Goal: Task Accomplishment & Management: Complete application form

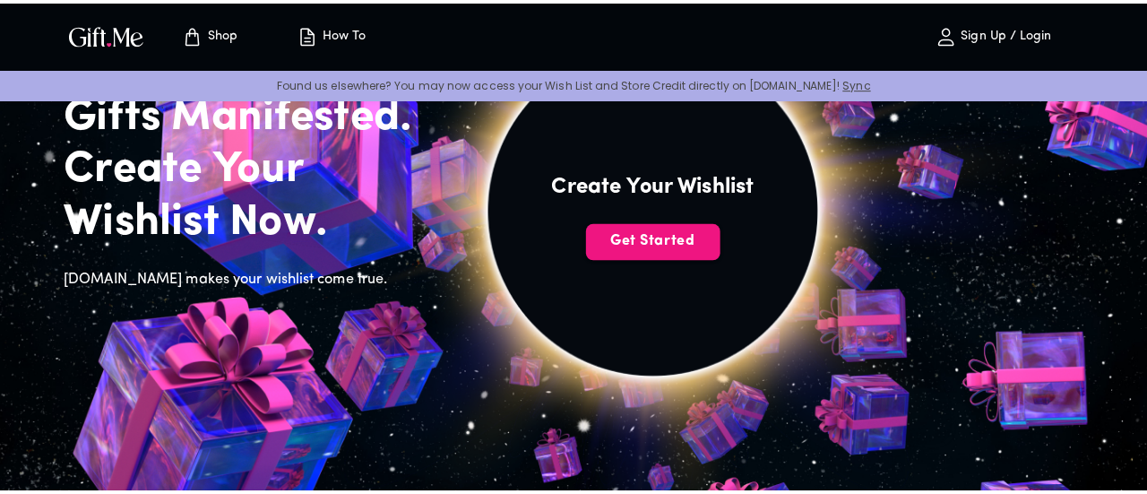
scroll to position [142, 0]
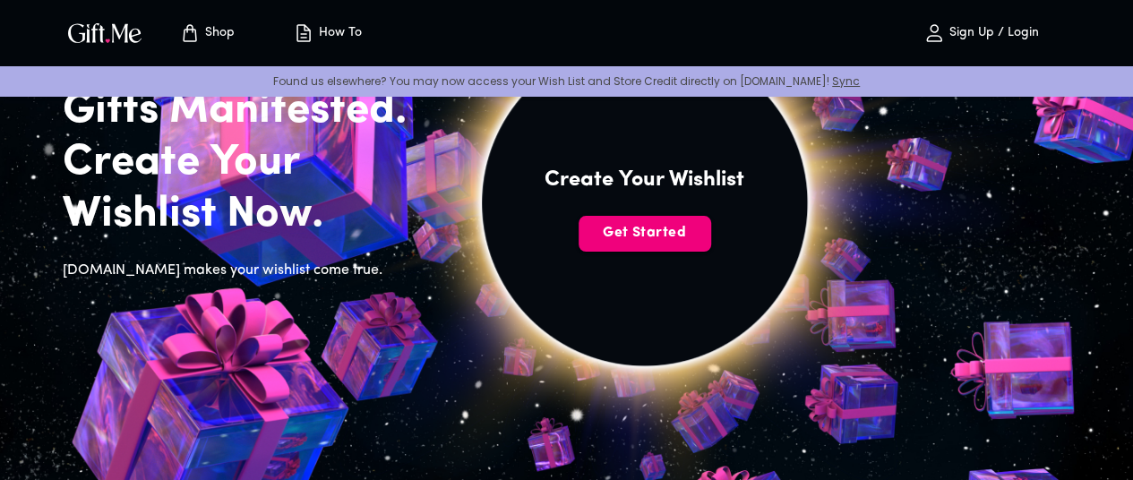
click at [703, 252] on button "Get Started" at bounding box center [645, 234] width 133 height 36
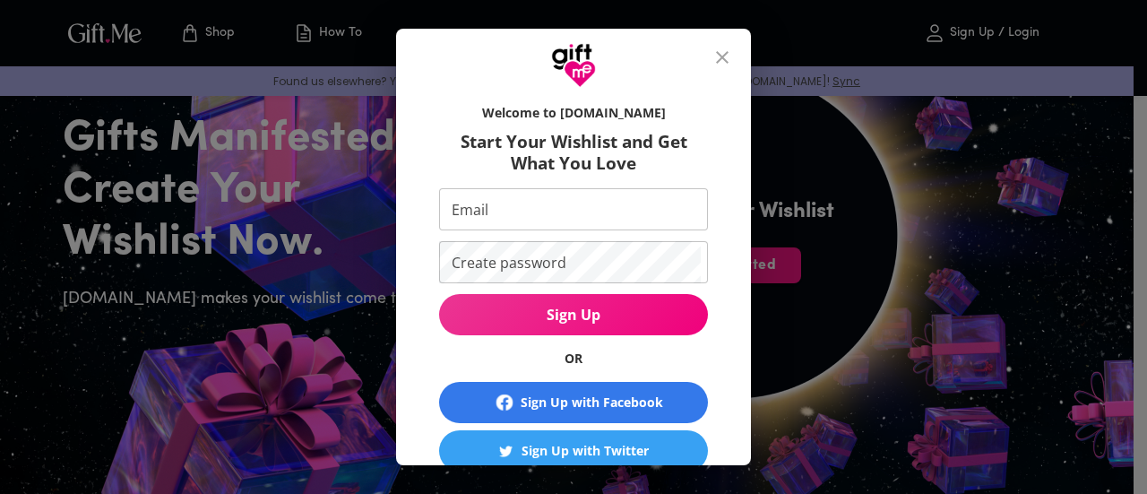
click at [486, 202] on input "Email" at bounding box center [570, 209] width 262 height 42
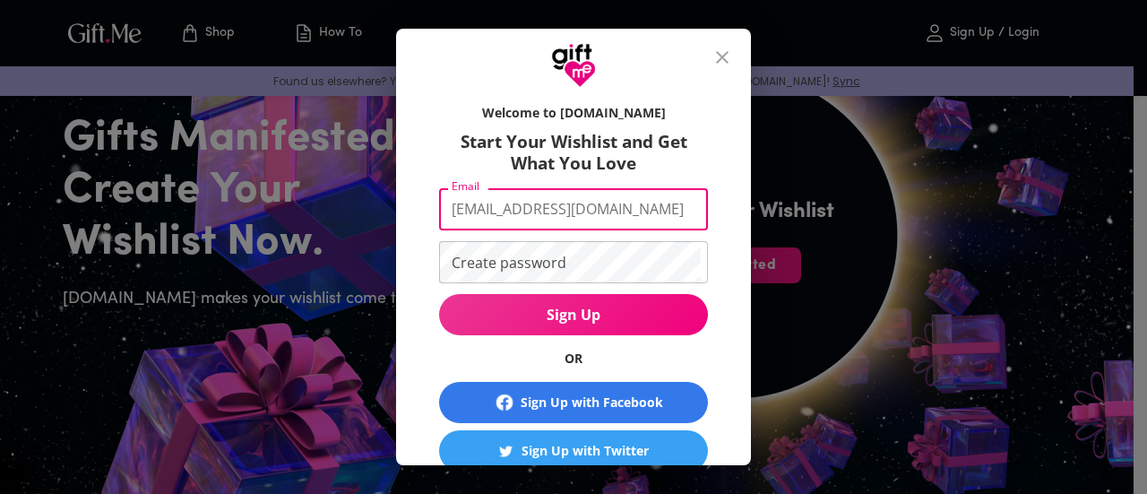
type input "valerialluzarpons@gmail.com"
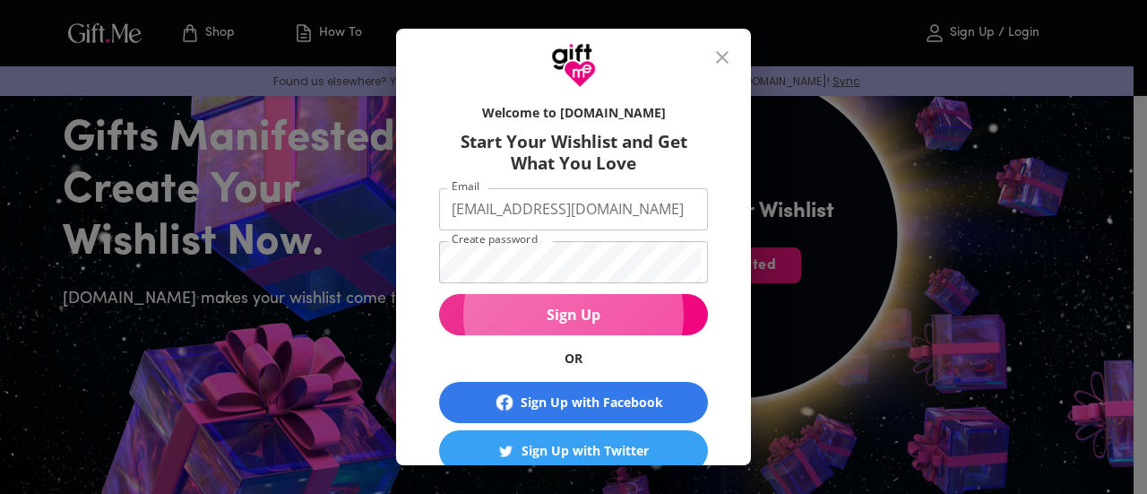
click at [668, 314] on span "Sign Up" at bounding box center [573, 315] width 269 height 20
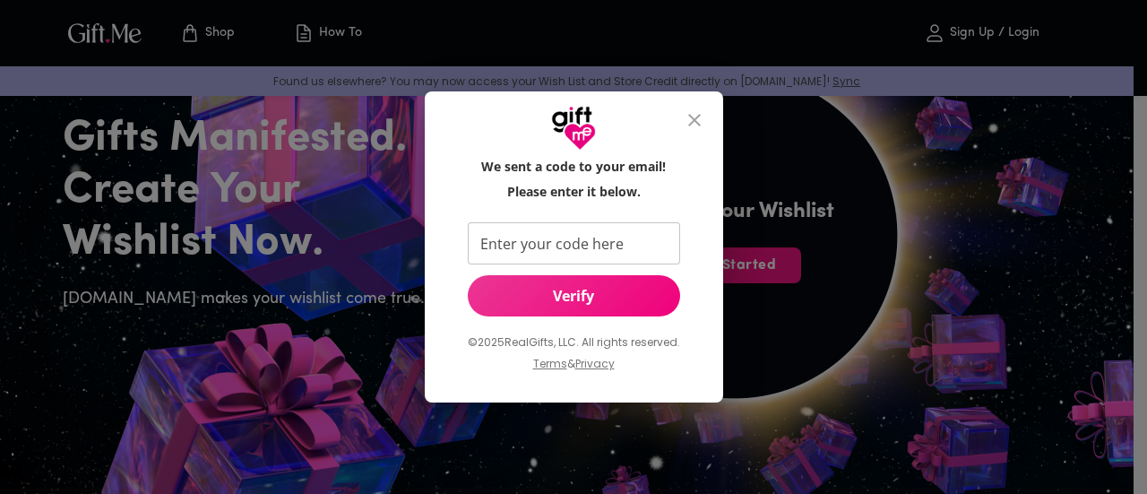
click at [654, 252] on input "Enter your code here" at bounding box center [570, 243] width 205 height 42
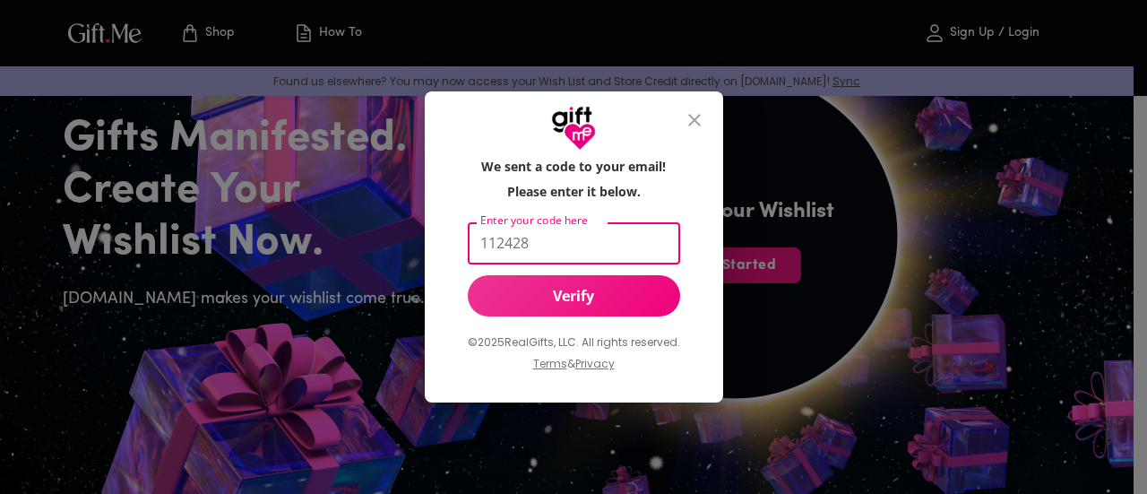
type input "112428"
click at [497, 305] on button "Verify" at bounding box center [574, 295] width 212 height 41
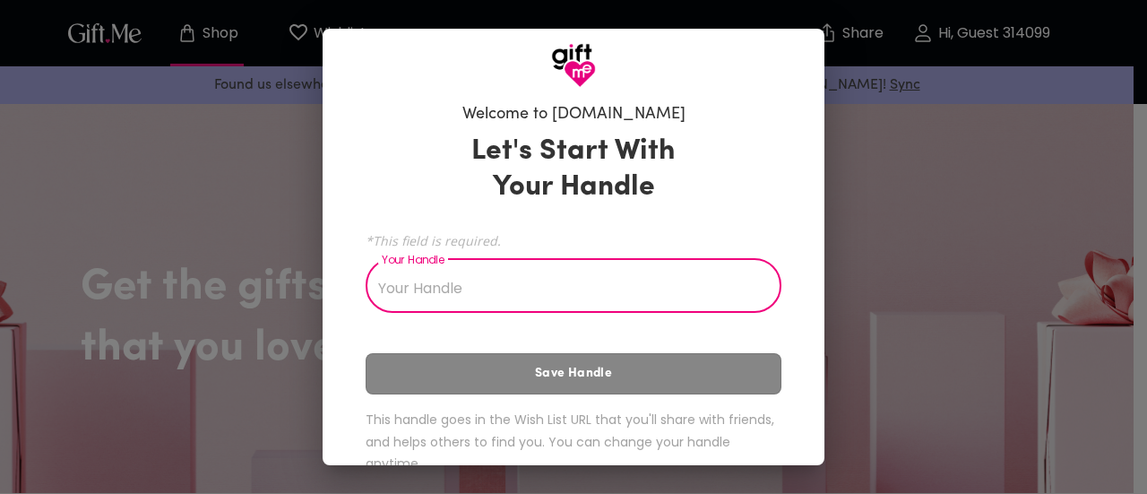
type input "V"
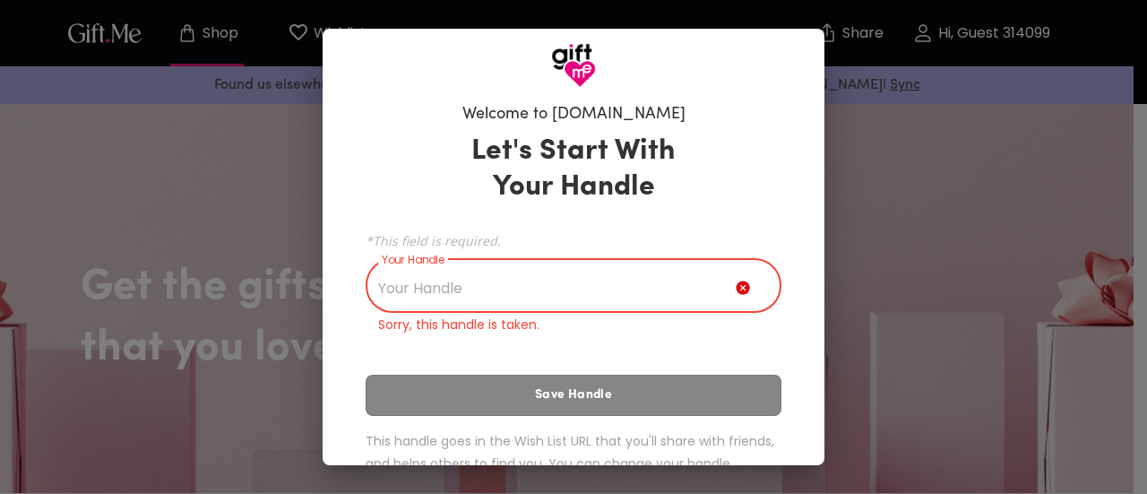
click at [595, 294] on input "Your Handle" at bounding box center [551, 287] width 370 height 50
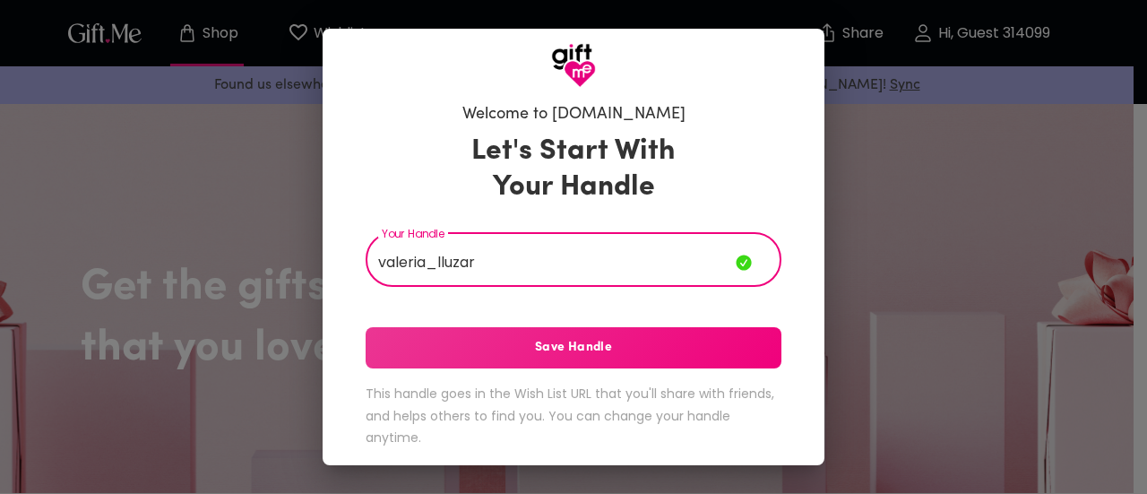
type input "valeria_lluzar"
click at [733, 342] on span "Save Handle" at bounding box center [574, 348] width 416 height 20
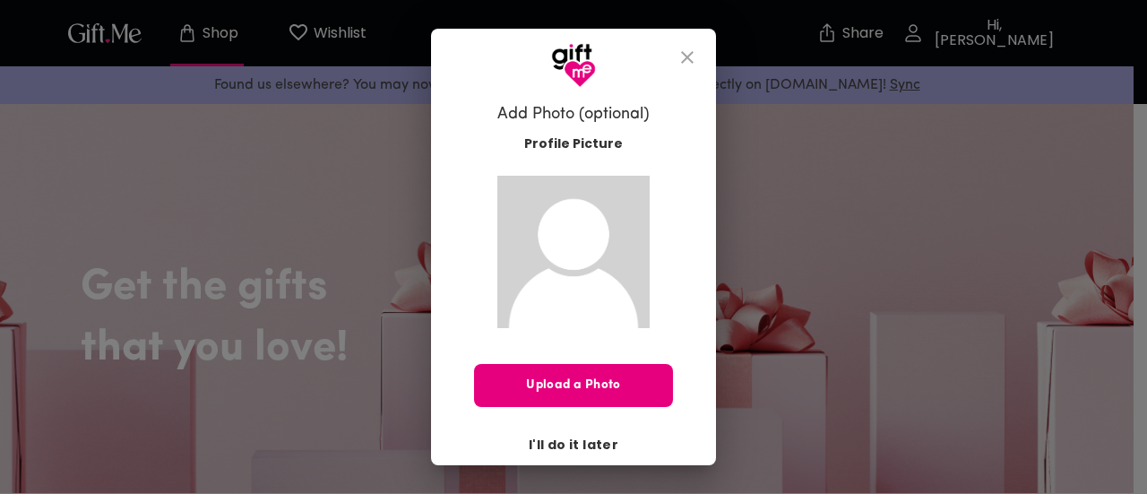
click at [580, 448] on span "I'll do it later" at bounding box center [574, 445] width 90 height 20
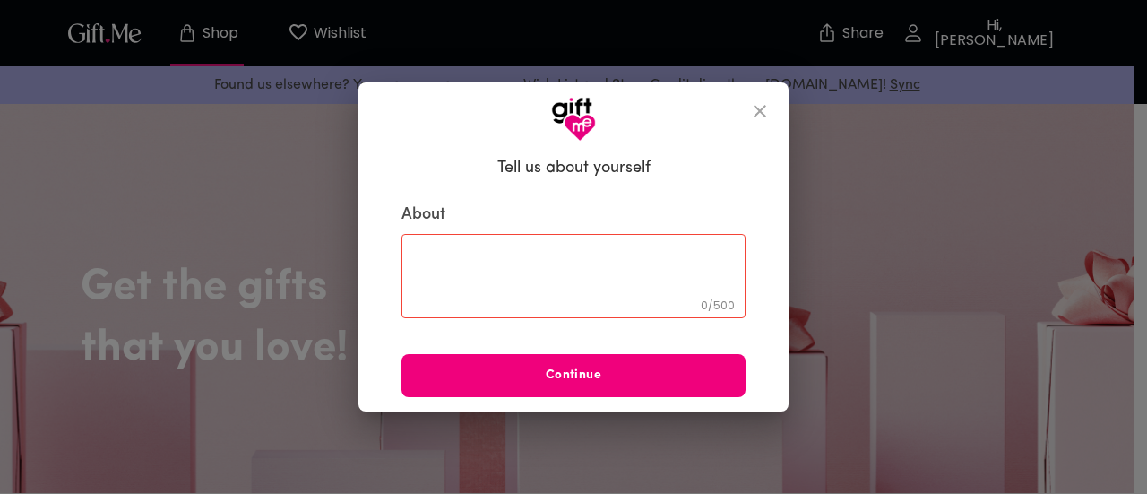
click at [602, 359] on button "Continue" at bounding box center [573, 375] width 344 height 43
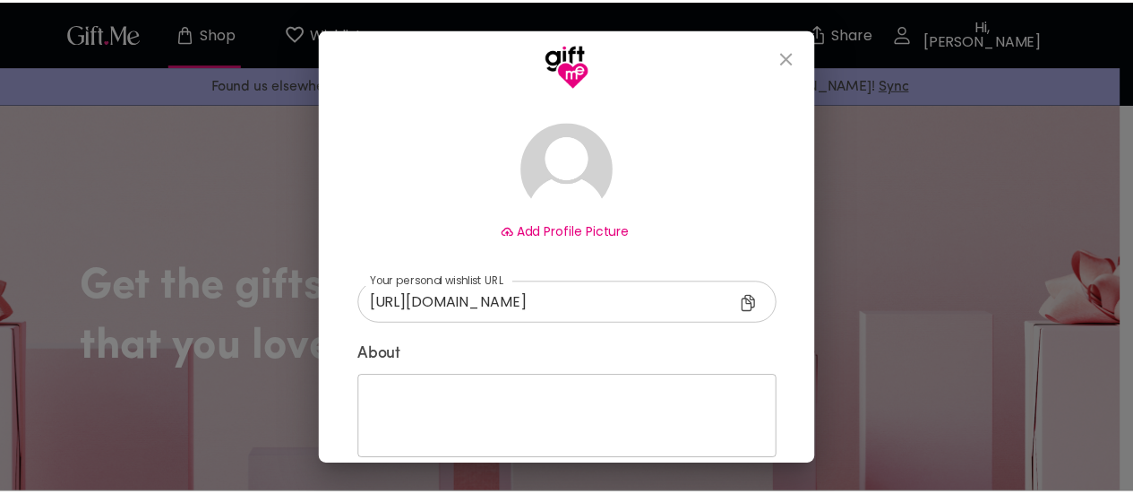
scroll to position [185, 0]
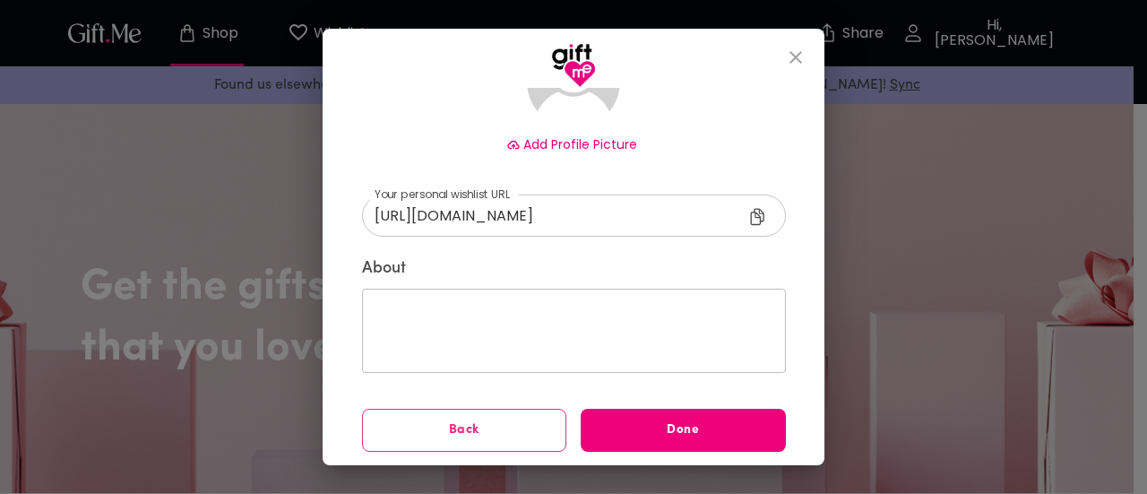
click at [632, 446] on button "Done" at bounding box center [683, 430] width 205 height 43
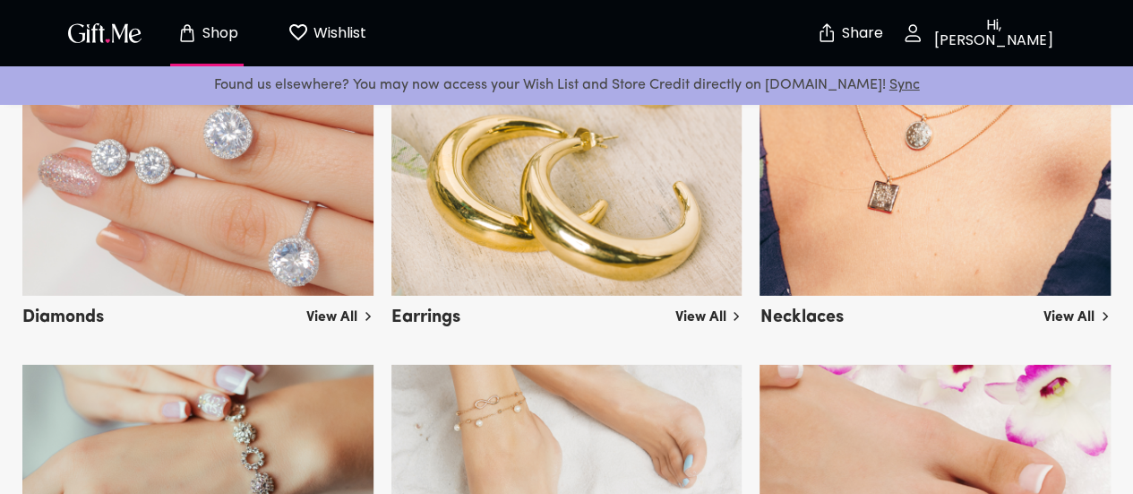
scroll to position [2666, 0]
